Goal: Task Accomplishment & Management: Manage account settings

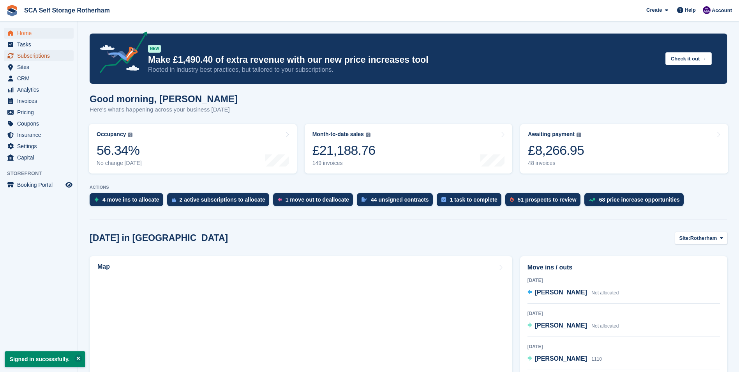
click at [23, 53] on span "Subscriptions" at bounding box center [40, 55] width 47 height 11
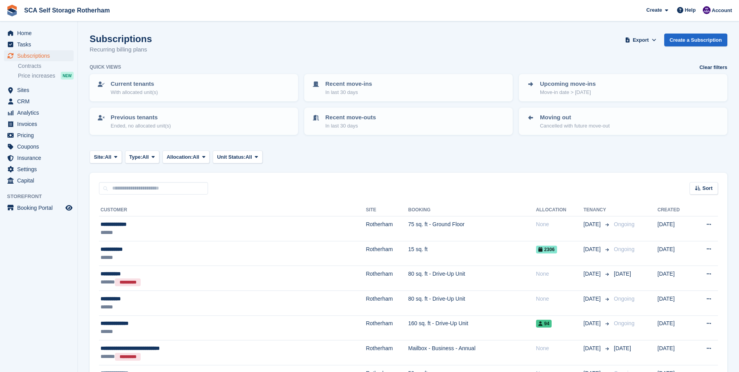
click at [347, 155] on div "Site: All All Rotherham Door-to-Door Storage Type: All All Upcoming Previous Ac…" at bounding box center [409, 156] width 638 height 13
